Goal: Task Accomplishment & Management: Complete application form

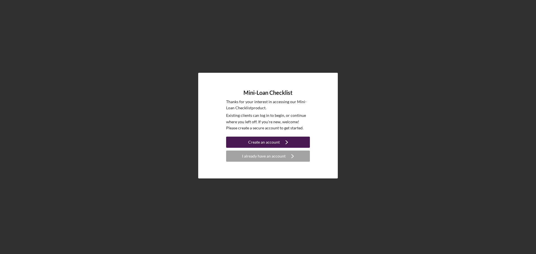
click at [290, 142] on icon "Icon/Navigate" at bounding box center [287, 142] width 14 height 14
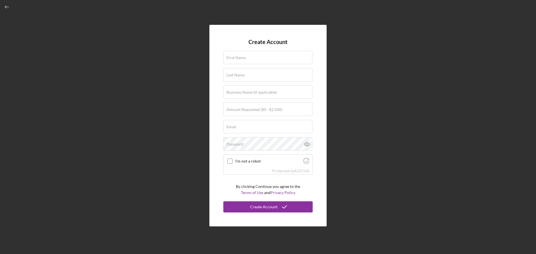
click at [393, 24] on div "Create Account First Name Last Name Business Name (if applicable) Amount Reques…" at bounding box center [268, 126] width 530 height 252
